Goal: Task Accomplishment & Management: Manage account settings

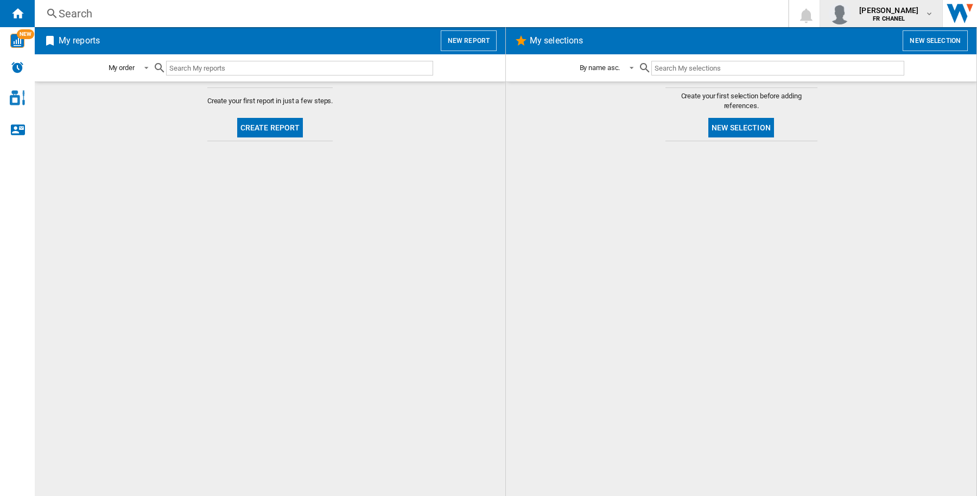
click at [907, 7] on span "[PERSON_NAME]" at bounding box center [888, 10] width 59 height 11
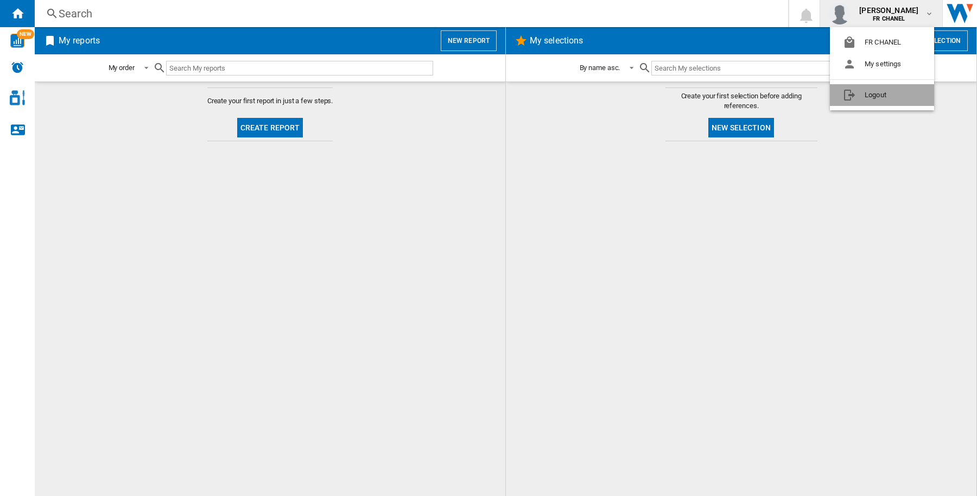
drag, startPoint x: 897, startPoint y: 91, endPoint x: 864, endPoint y: 211, distance: 124.3
click at [896, 92] on button "Logout" at bounding box center [882, 95] width 104 height 22
